Goal: Task Accomplishment & Management: Use online tool/utility

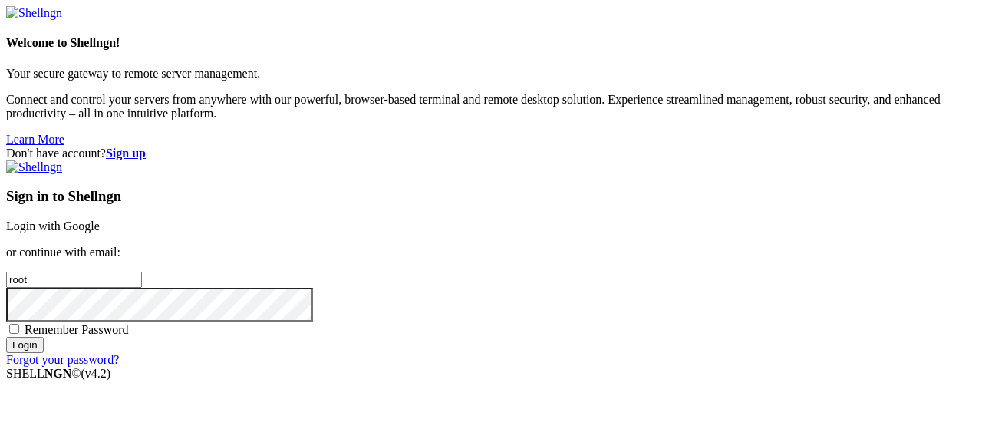
click at [100, 220] on link "Login with Google" at bounding box center [53, 226] width 94 height 13
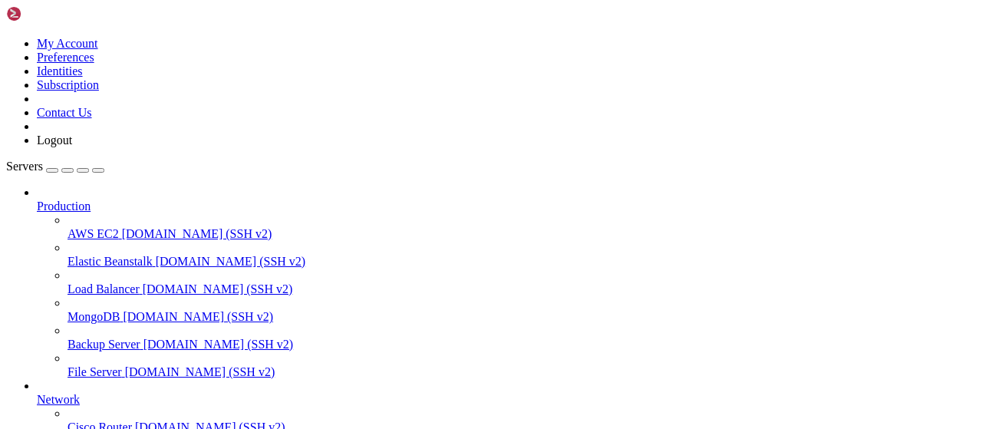
scroll to position [312, 0]
